Goal: Check status: Check status

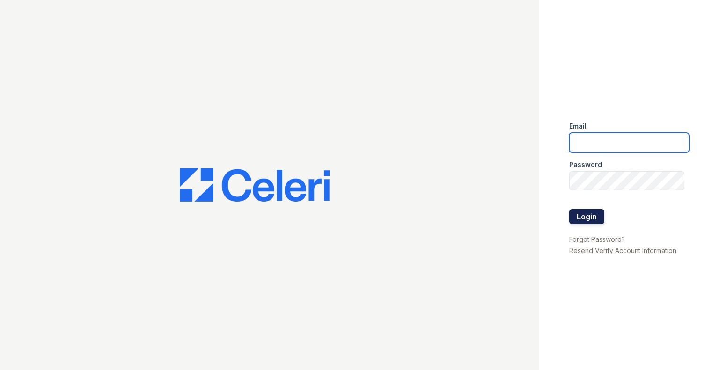
type input "[DOMAIN_NAME][EMAIL_ADDRESS][DOMAIN_NAME]"
click at [591, 219] on button "Login" at bounding box center [586, 216] width 35 height 15
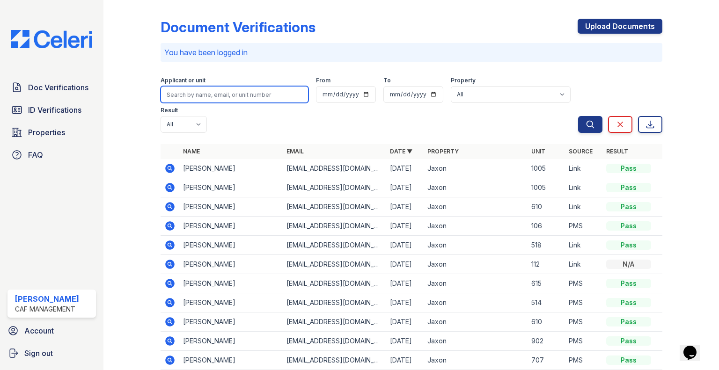
click at [223, 97] on input "search" at bounding box center [235, 94] width 148 height 17
type input "[PERSON_NAME]"
click at [578, 116] on button "Search" at bounding box center [590, 124] width 24 height 17
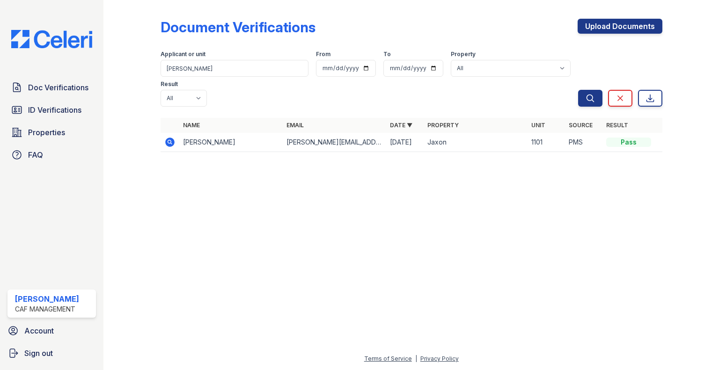
click at [170, 140] on icon at bounding box center [169, 141] width 2 height 2
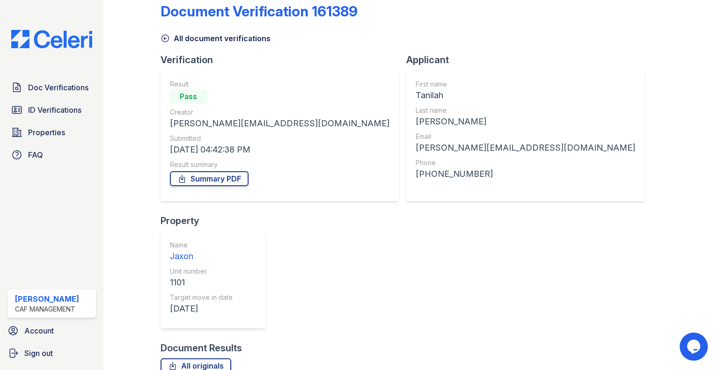
scroll to position [24, 0]
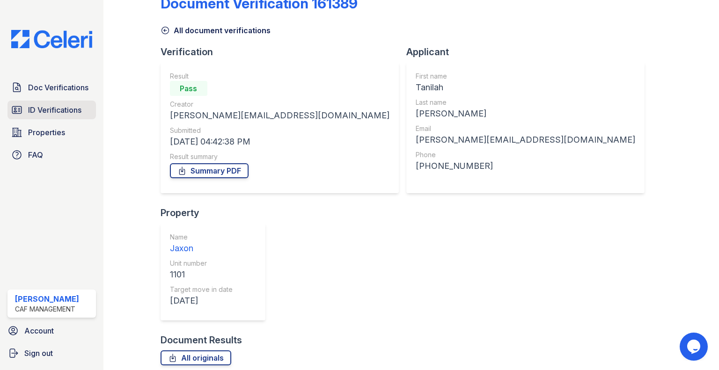
click at [47, 106] on span "ID Verifications" at bounding box center [54, 109] width 53 height 11
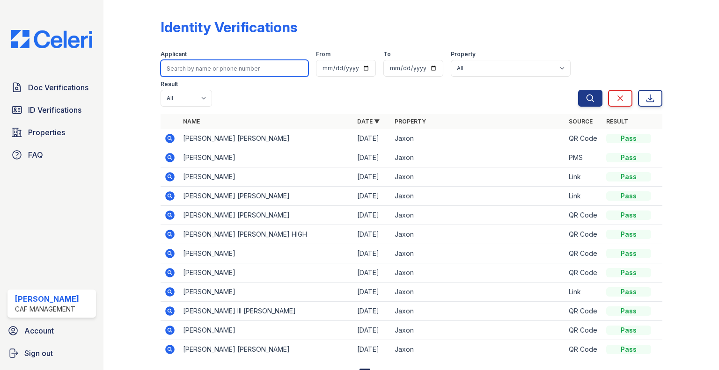
click at [188, 69] on input "search" at bounding box center [235, 68] width 148 height 17
type input "cox"
click at [578, 90] on button "Search" at bounding box center [590, 98] width 24 height 17
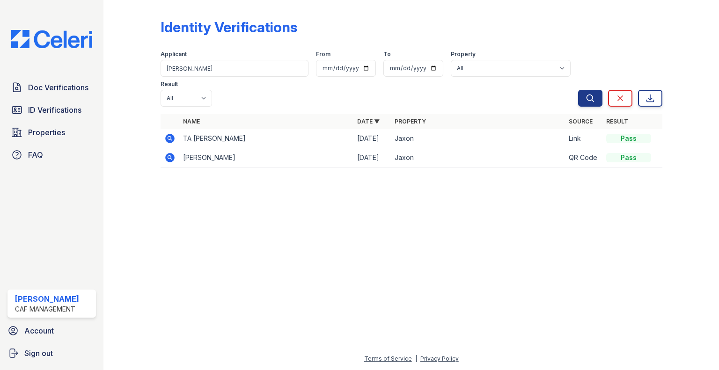
click at [166, 133] on icon at bounding box center [169, 138] width 11 height 11
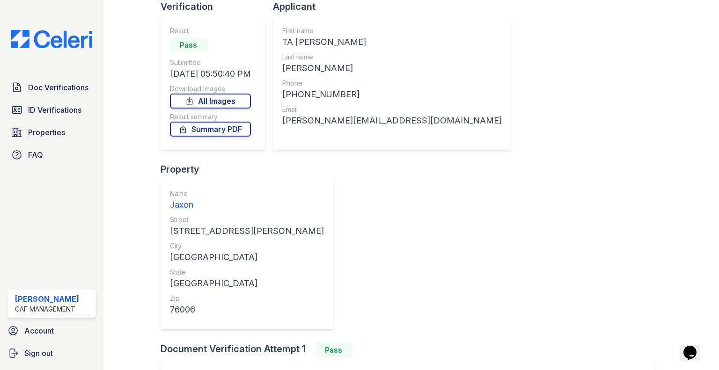
scroll to position [72, 0]
